Goal: Complete application form

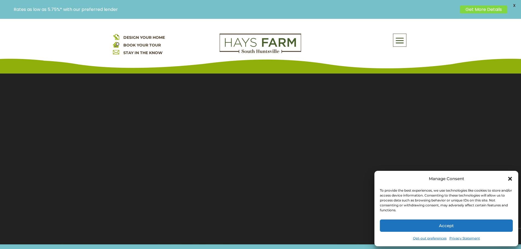
click at [479, 227] on button "Accept" at bounding box center [446, 225] width 133 height 12
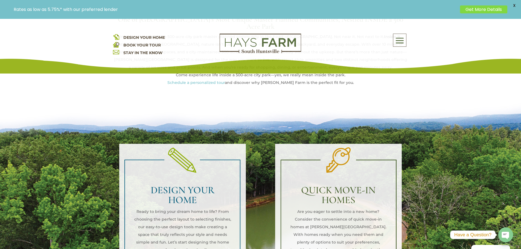
scroll to position [191, 0]
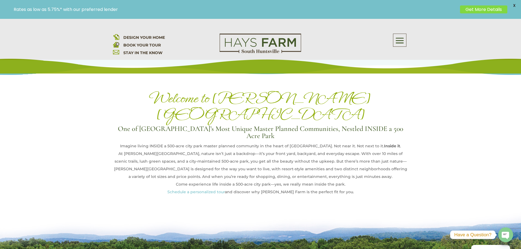
click at [403, 42] on span at bounding box center [399, 40] width 13 height 13
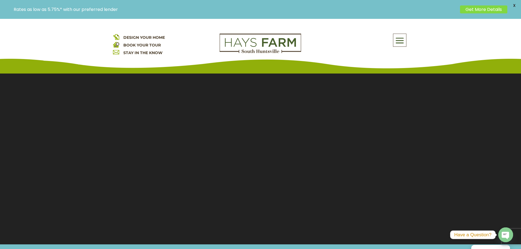
click at [402, 42] on span at bounding box center [399, 40] width 13 height 13
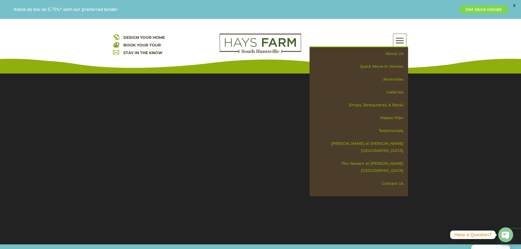
click at [362, 35] on div "About Us Quick Move-in Homes Amenities Galleries Shops, Restaurants, & Retail M…" at bounding box center [358, 40] width 98 height 13
click at [406, 39] on div "About Us Quick Move-in Homes Amenities Galleries Shops, Restaurants, & Retail M…" at bounding box center [399, 40] width 13 height 13
click at [189, 39] on p "DESIGN YOUR HOME BOOK YOUR TOUR STAY IN THE KNOW" at bounding box center [162, 45] width 98 height 23
click at [404, 39] on span at bounding box center [399, 40] width 13 height 13
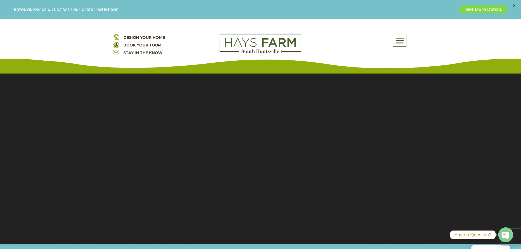
click at [497, 8] on link "Get More Details" at bounding box center [483, 9] width 47 height 8
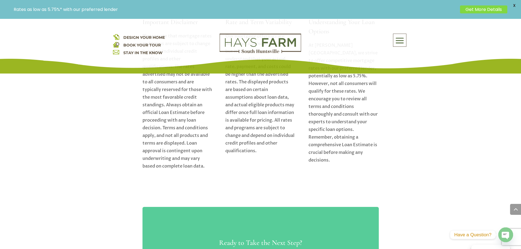
scroll to position [847, 0]
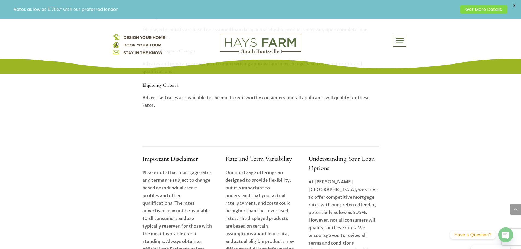
click at [156, 39] on span "DESIGN YOUR HOME" at bounding box center [144, 37] width 42 height 5
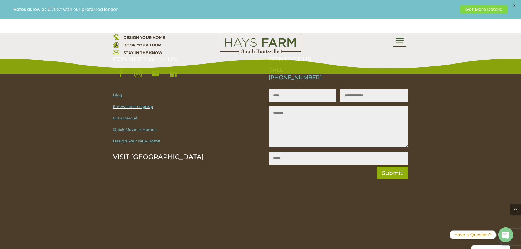
scroll to position [1749, 0]
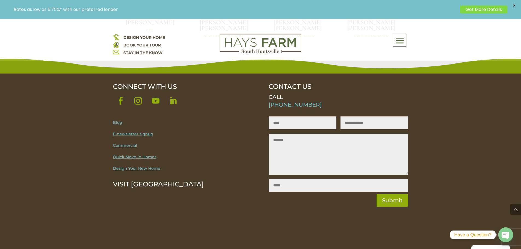
click at [152, 154] on link "Quick Move-in Homes" at bounding box center [134, 156] width 43 height 5
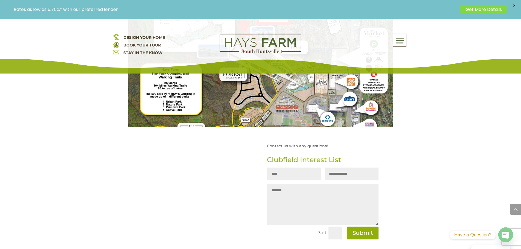
scroll to position [607, 0]
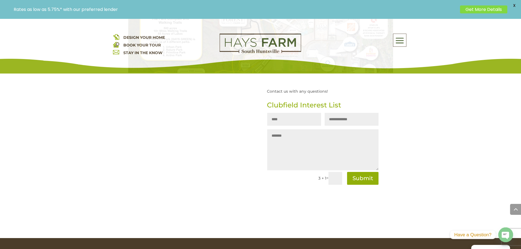
click at [288, 121] on input "Name" at bounding box center [294, 119] width 54 height 13
type input "**********"
type textarea "*"
type textarea "**********"
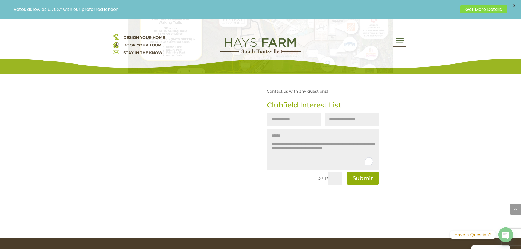
click at [332, 180] on input "text" at bounding box center [335, 178] width 14 height 13
type input "*"
click at [370, 179] on button "Submit" at bounding box center [360, 178] width 35 height 13
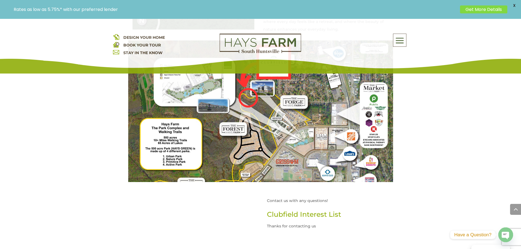
scroll to position [470, 0]
